Goal: Obtain resource: Download file/media

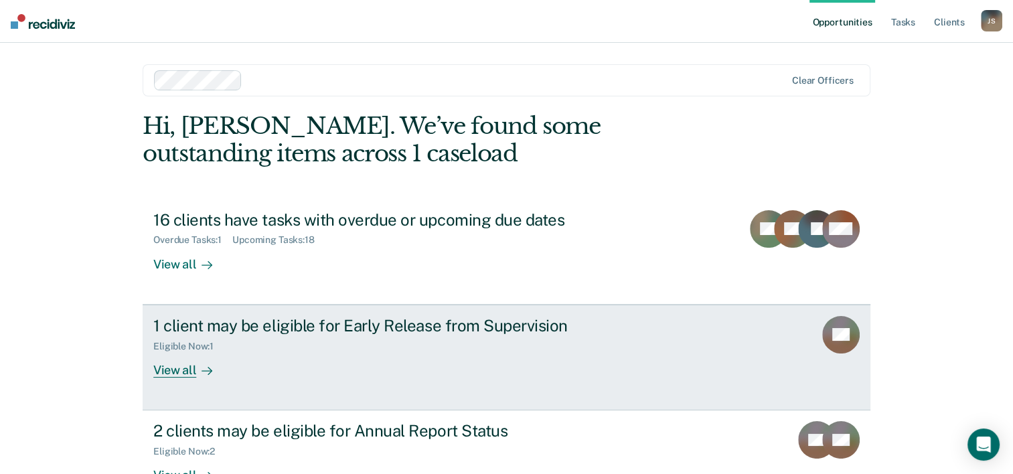
click at [177, 369] on div "View all" at bounding box center [190, 364] width 75 height 26
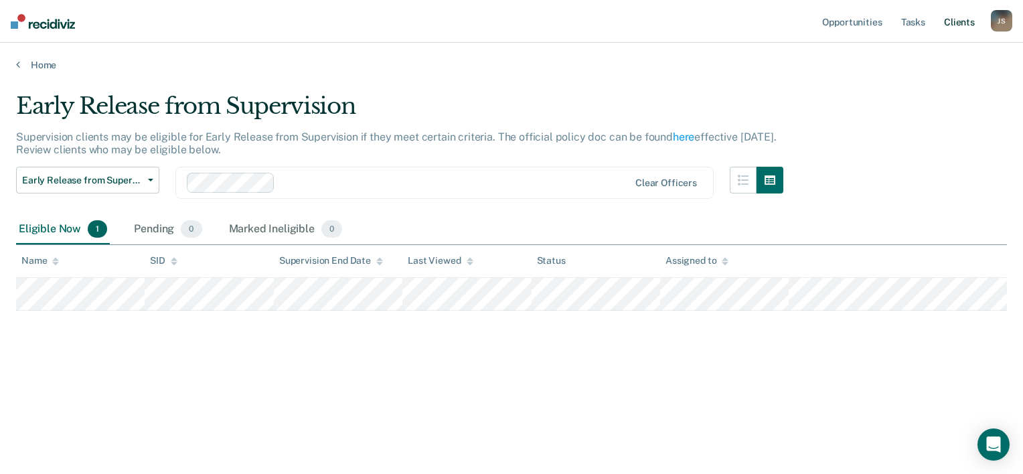
click at [951, 24] on link "Client s" at bounding box center [959, 21] width 36 height 43
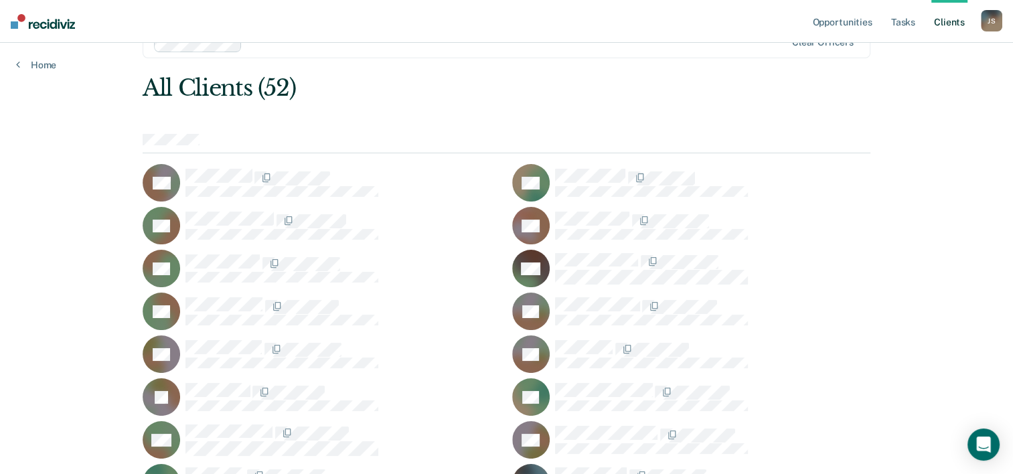
scroll to position [19, 0]
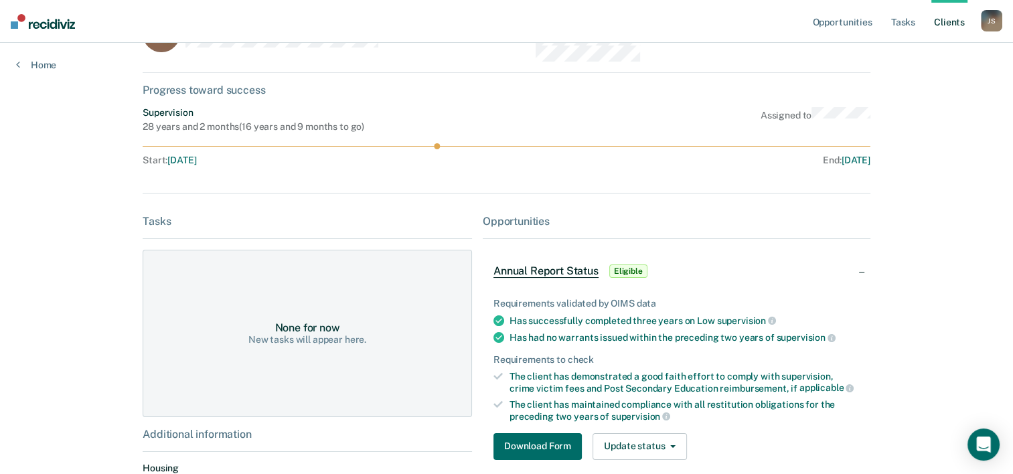
scroll to position [134, 0]
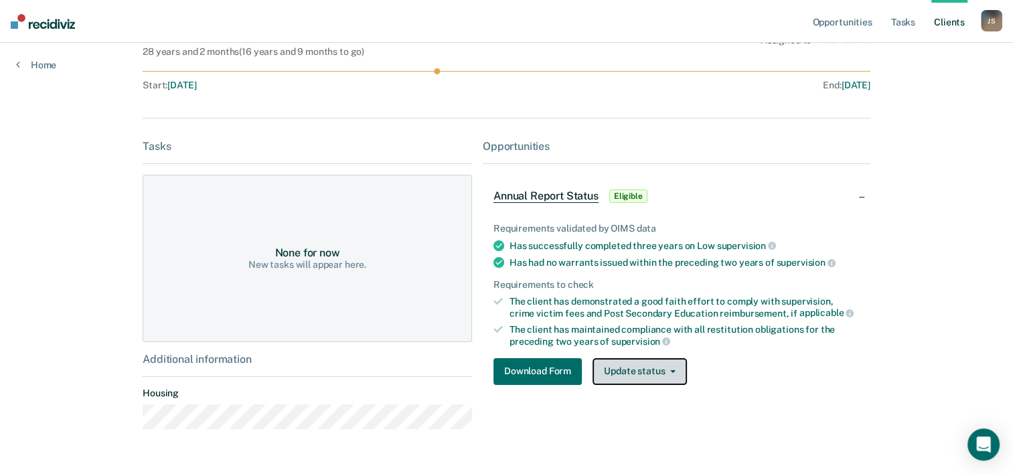
click at [616, 376] on button "Update status" at bounding box center [640, 371] width 94 height 27
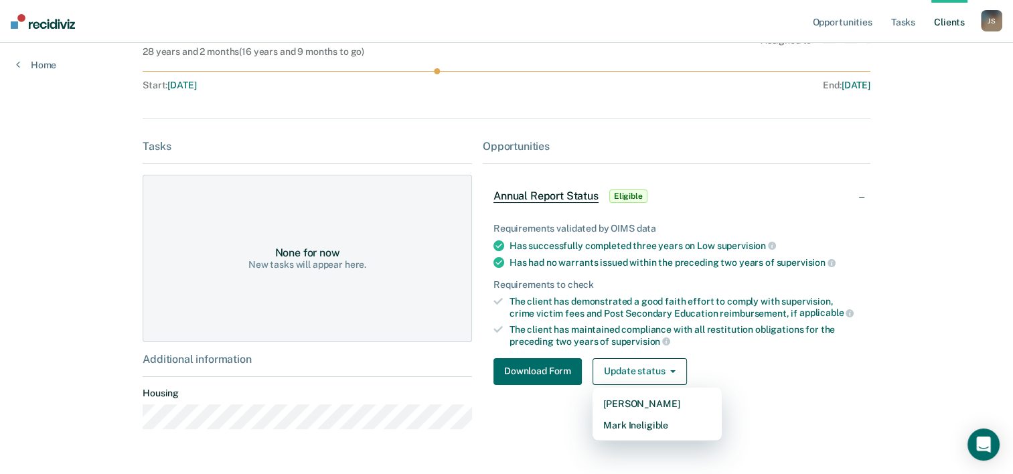
click at [548, 201] on span "Annual Report Status" at bounding box center [545, 195] width 105 height 13
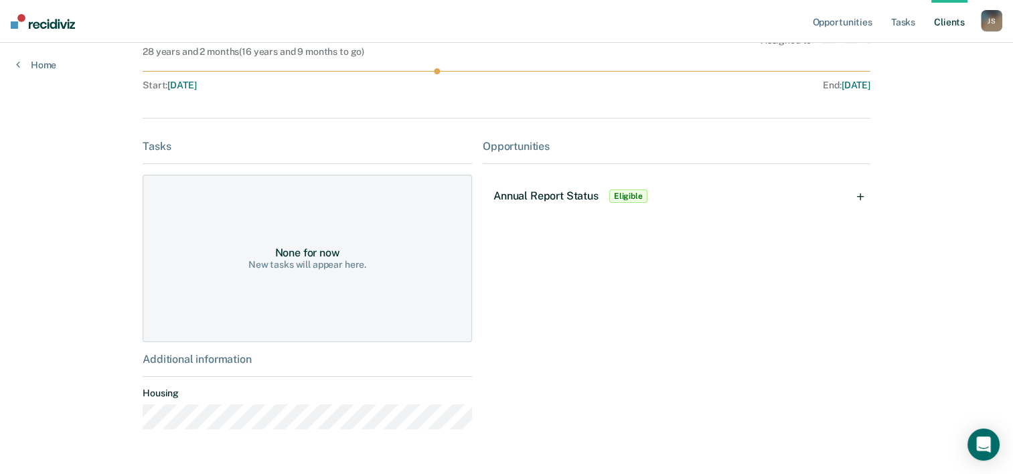
click at [548, 196] on span "Annual Report Status" at bounding box center [545, 195] width 105 height 13
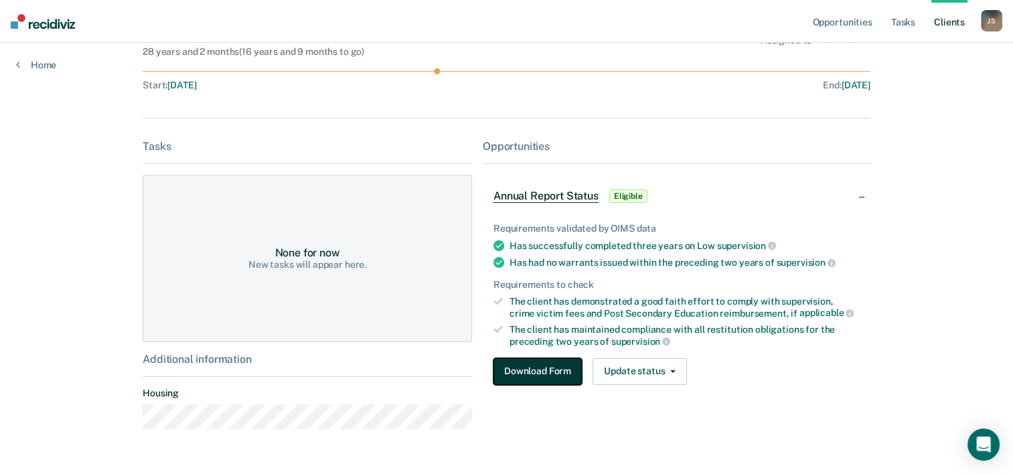
click at [573, 370] on button "Download Form" at bounding box center [537, 371] width 88 height 27
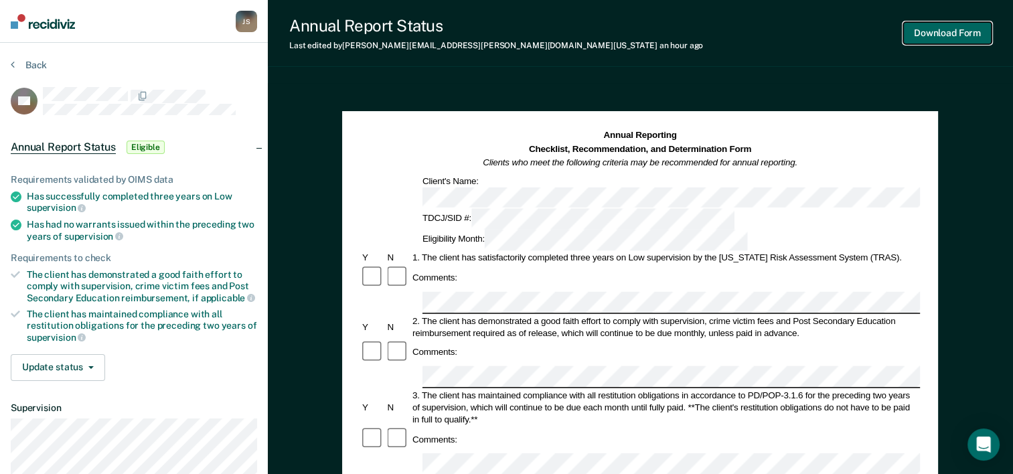
click at [922, 36] on button "Download Form" at bounding box center [947, 33] width 88 height 22
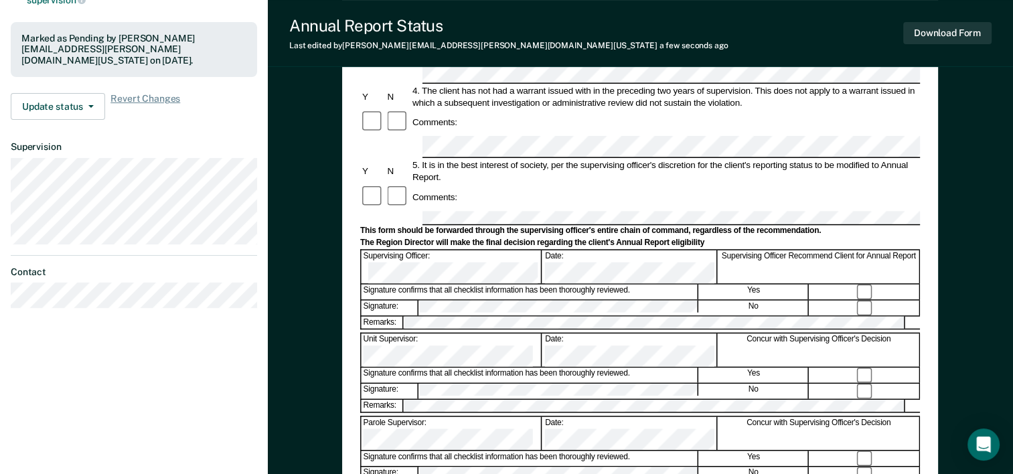
scroll to position [268, 0]
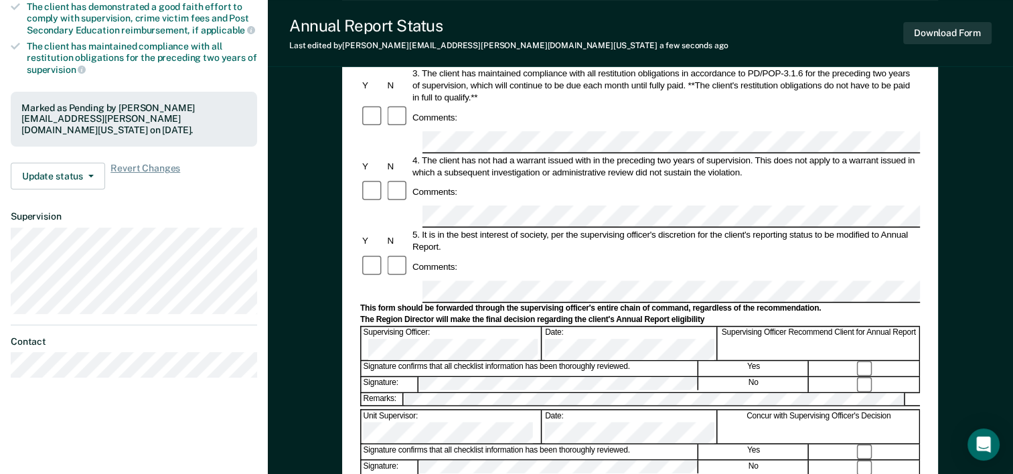
drag, startPoint x: 751, startPoint y: 316, endPoint x: 711, endPoint y: 289, distance: 47.7
click at [711, 378] on div "No" at bounding box center [754, 385] width 110 height 15
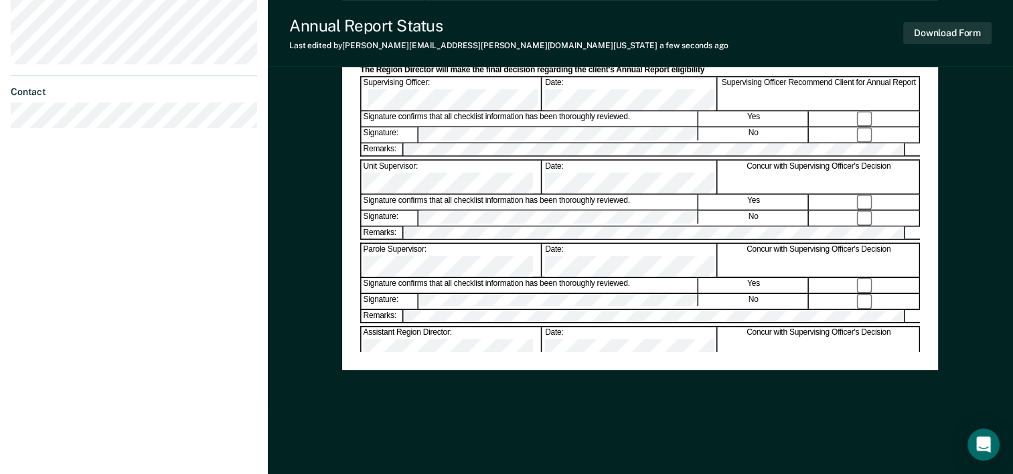
scroll to position [317, 0]
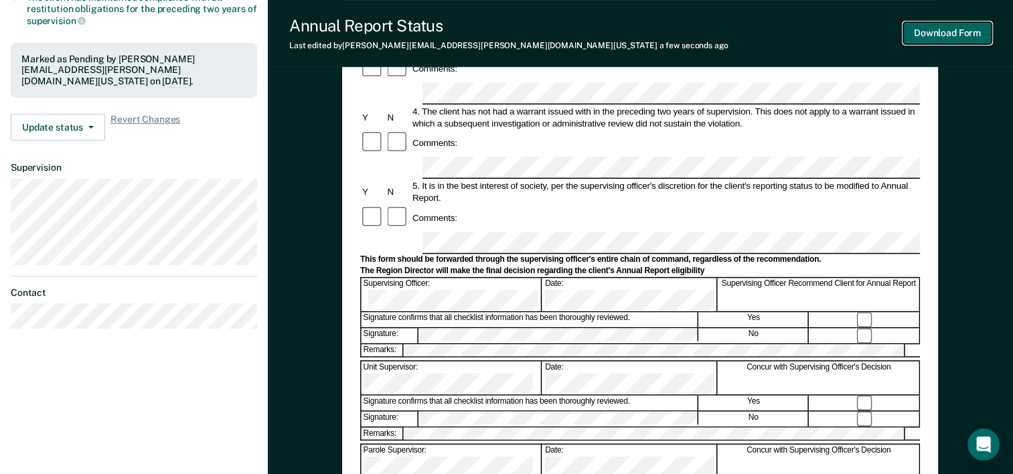
click at [945, 40] on button "Download Form" at bounding box center [947, 33] width 88 height 22
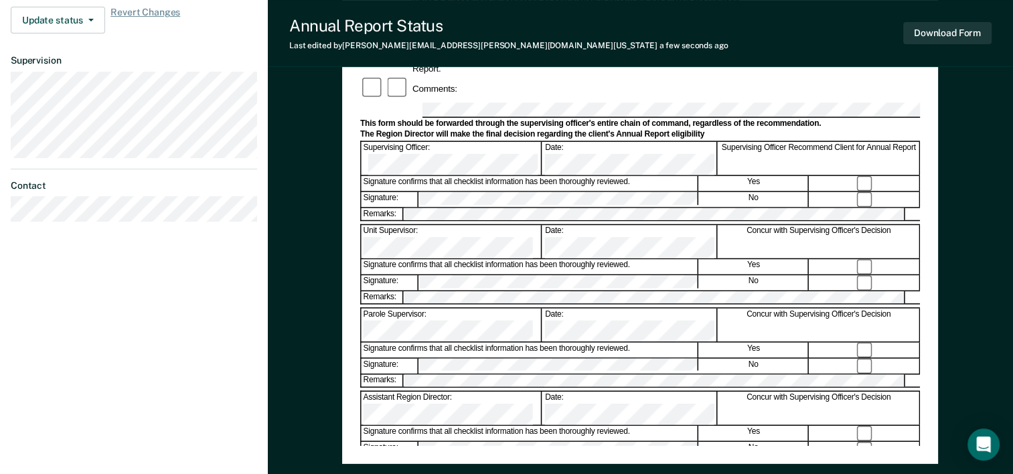
scroll to position [451, 0]
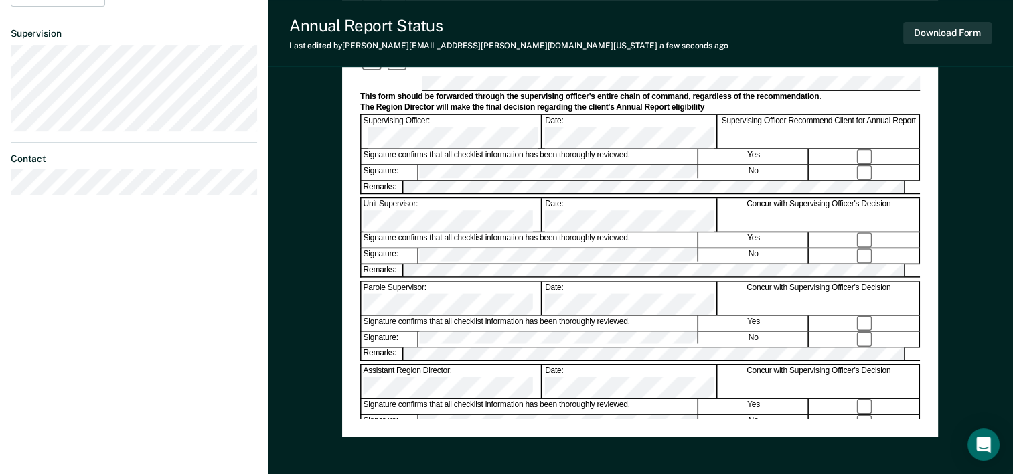
click at [518, 404] on div "Annual Reporting Checklist, Recommendation, and Determination Form Clients who …" at bounding box center [640, 49] width 560 height 740
click at [921, 36] on button "Download Form" at bounding box center [947, 33] width 88 height 22
